Goal: Task Accomplishment & Management: Manage account settings

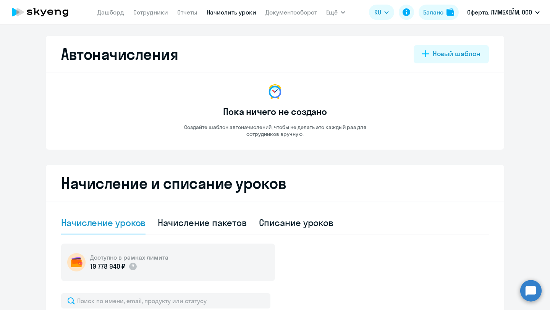
select select "10"
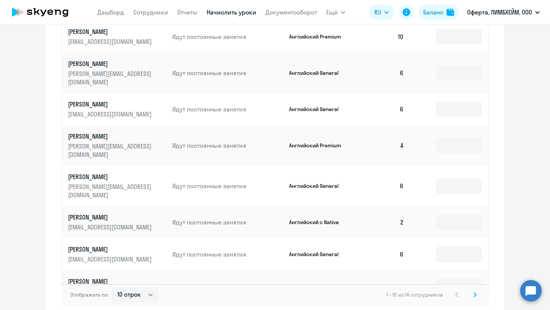
scroll to position [414, 0]
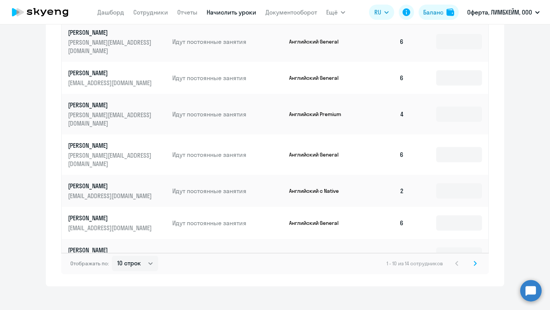
click at [477, 259] on svg-icon at bounding box center [475, 263] width 9 height 9
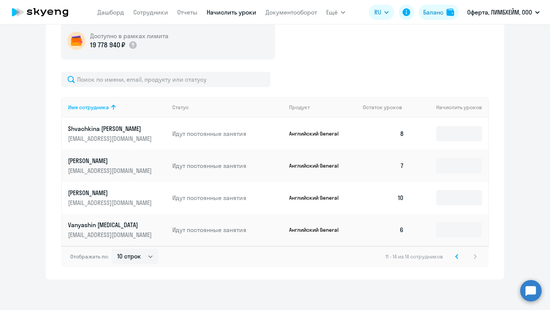
scroll to position [222, 0]
click at [458, 259] on icon at bounding box center [457, 256] width 2 height 4
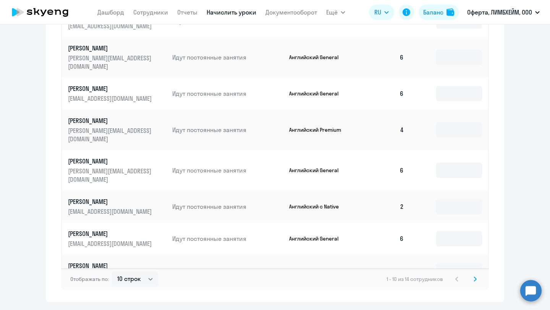
scroll to position [414, 0]
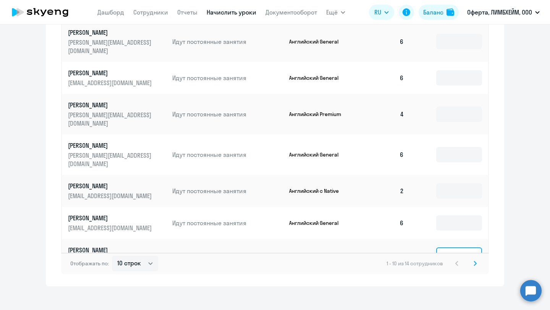
click at [452, 247] on input at bounding box center [459, 254] width 46 height 15
type input "4"
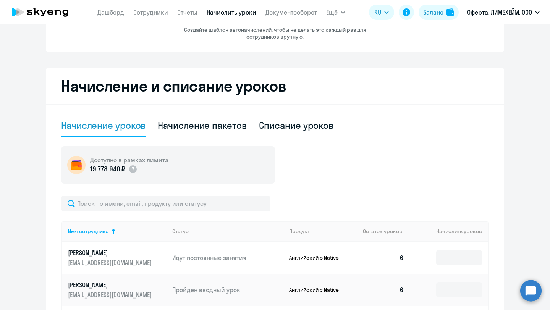
scroll to position [114, 0]
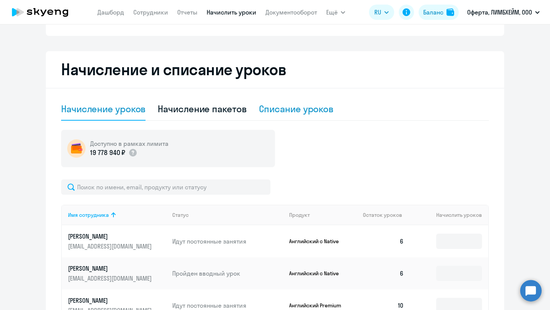
click at [285, 110] on div "Списание уроков" at bounding box center [296, 109] width 75 height 12
select select "10"
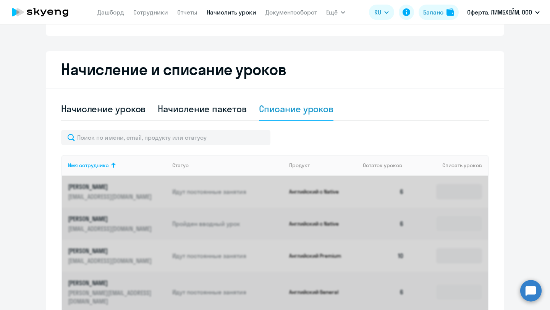
scroll to position [364, 0]
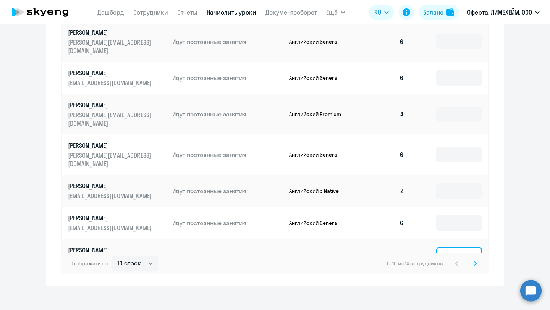
click at [448, 247] on input at bounding box center [459, 254] width 46 height 15
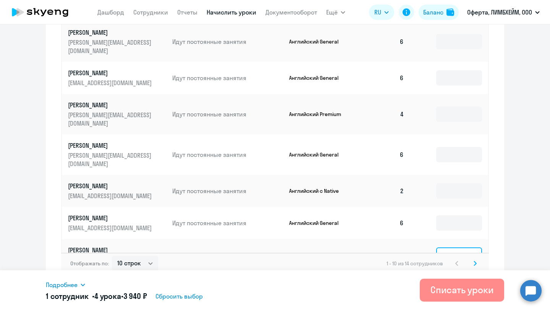
type input "4"
click at [467, 292] on div "Списать уроки" at bounding box center [461, 290] width 63 height 12
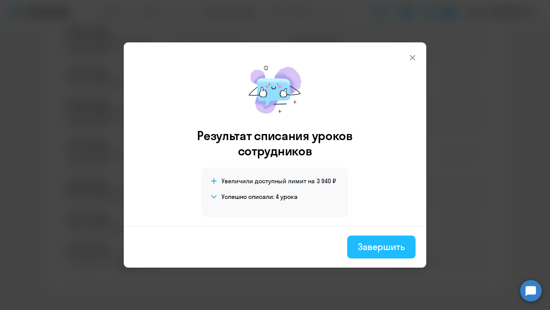
click at [375, 250] on div "Завершить" at bounding box center [381, 247] width 47 height 12
